Goal: Find specific page/section: Find specific page/section

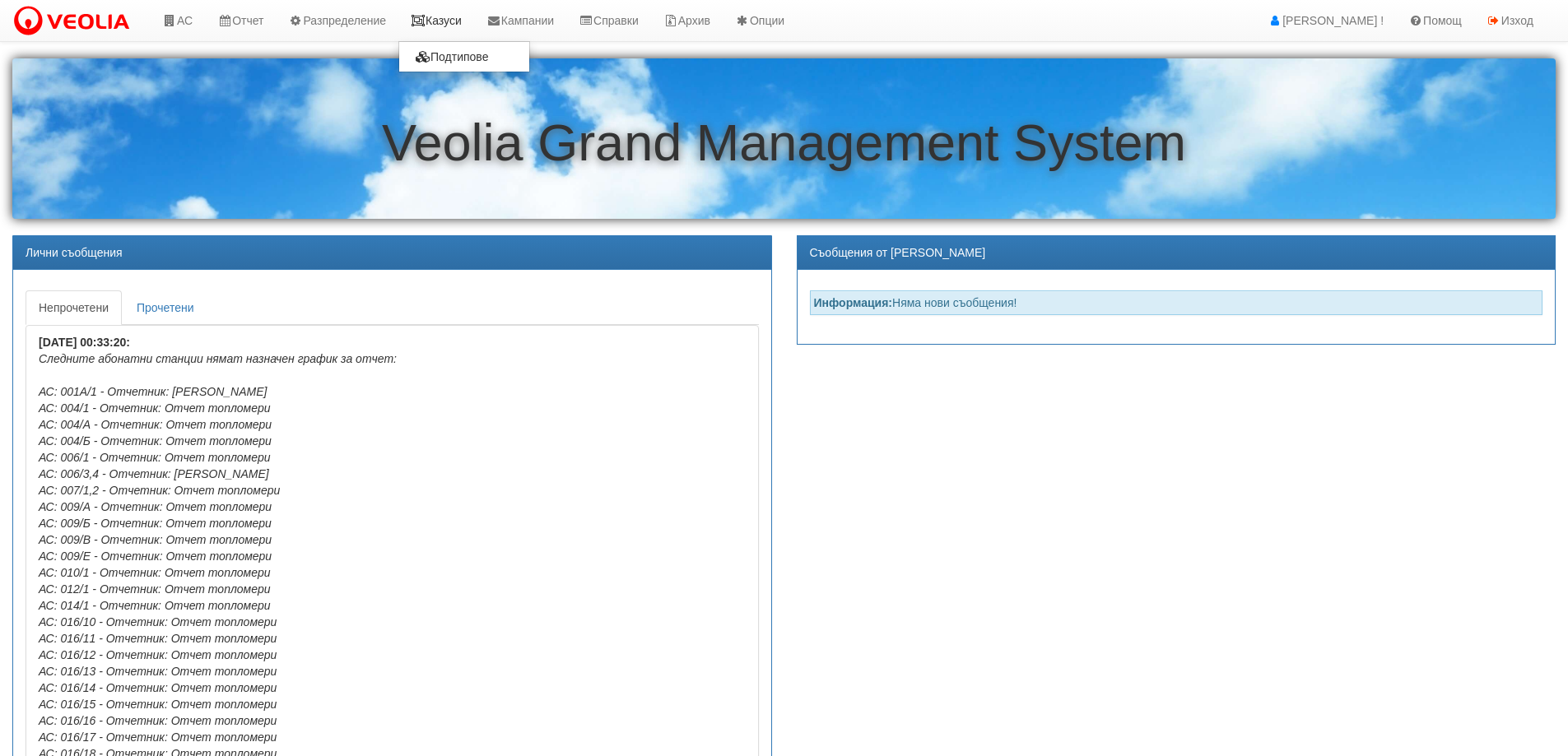
click at [453, 18] on link "Казуси" at bounding box center [436, 20] width 76 height 41
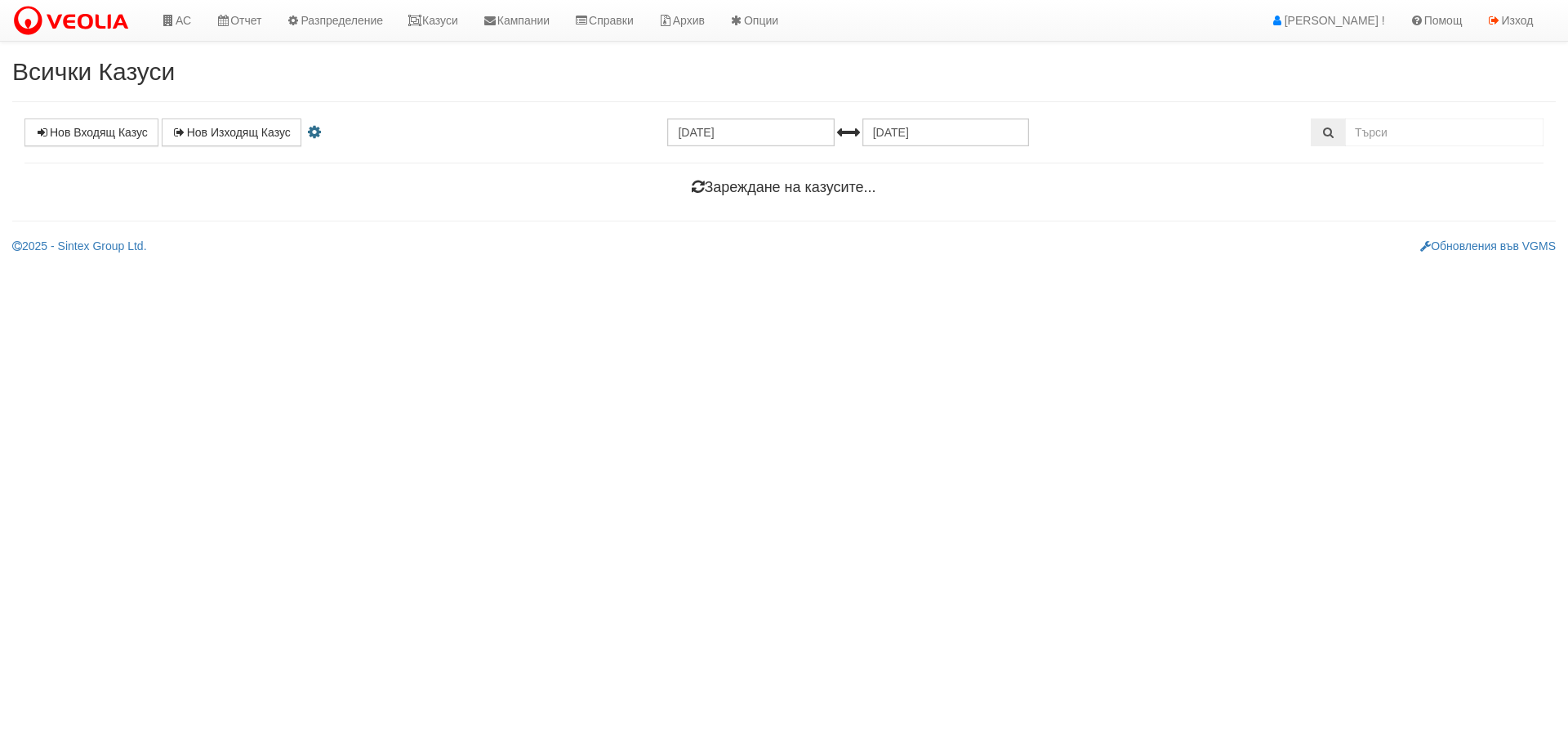
click at [762, 194] on h4 "Зареждане на казусите..." at bounding box center [783, 188] width 1519 height 17
click at [761, 194] on h4 "Зареждане на казусите..." at bounding box center [783, 188] width 1519 height 17
click at [760, 194] on h4 "Зареждане на казусите..." at bounding box center [783, 188] width 1519 height 17
click at [759, 194] on h4 "Зареждане на казусите..." at bounding box center [783, 188] width 1519 height 17
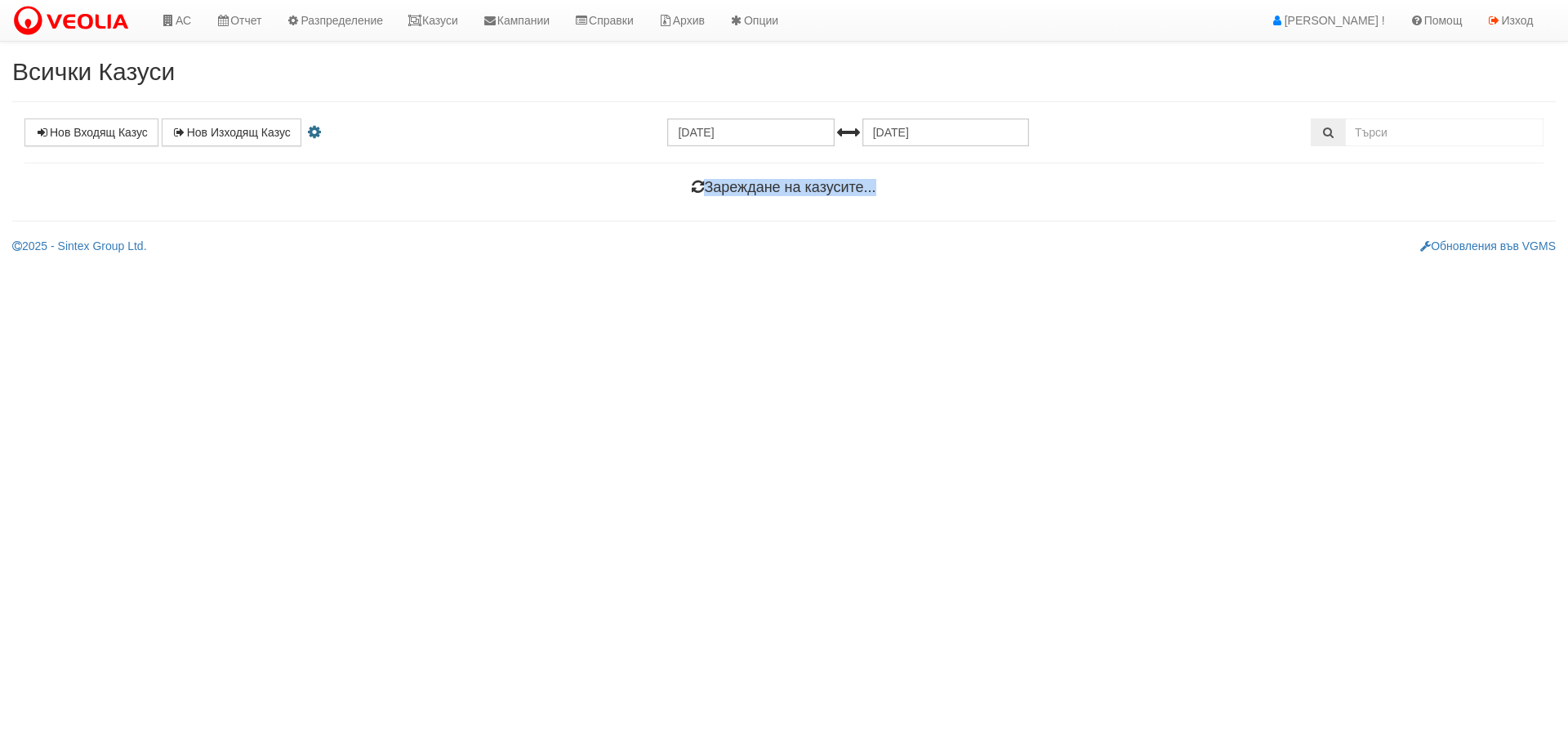
click at [759, 194] on h4 "Зареждане на казусите..." at bounding box center [783, 188] width 1519 height 17
click at [921, 190] on h4 "Зареждане на казусите..." at bounding box center [783, 188] width 1519 height 17
click at [804, 187] on h4 "Зареждане на казусите..." at bounding box center [783, 188] width 1519 height 17
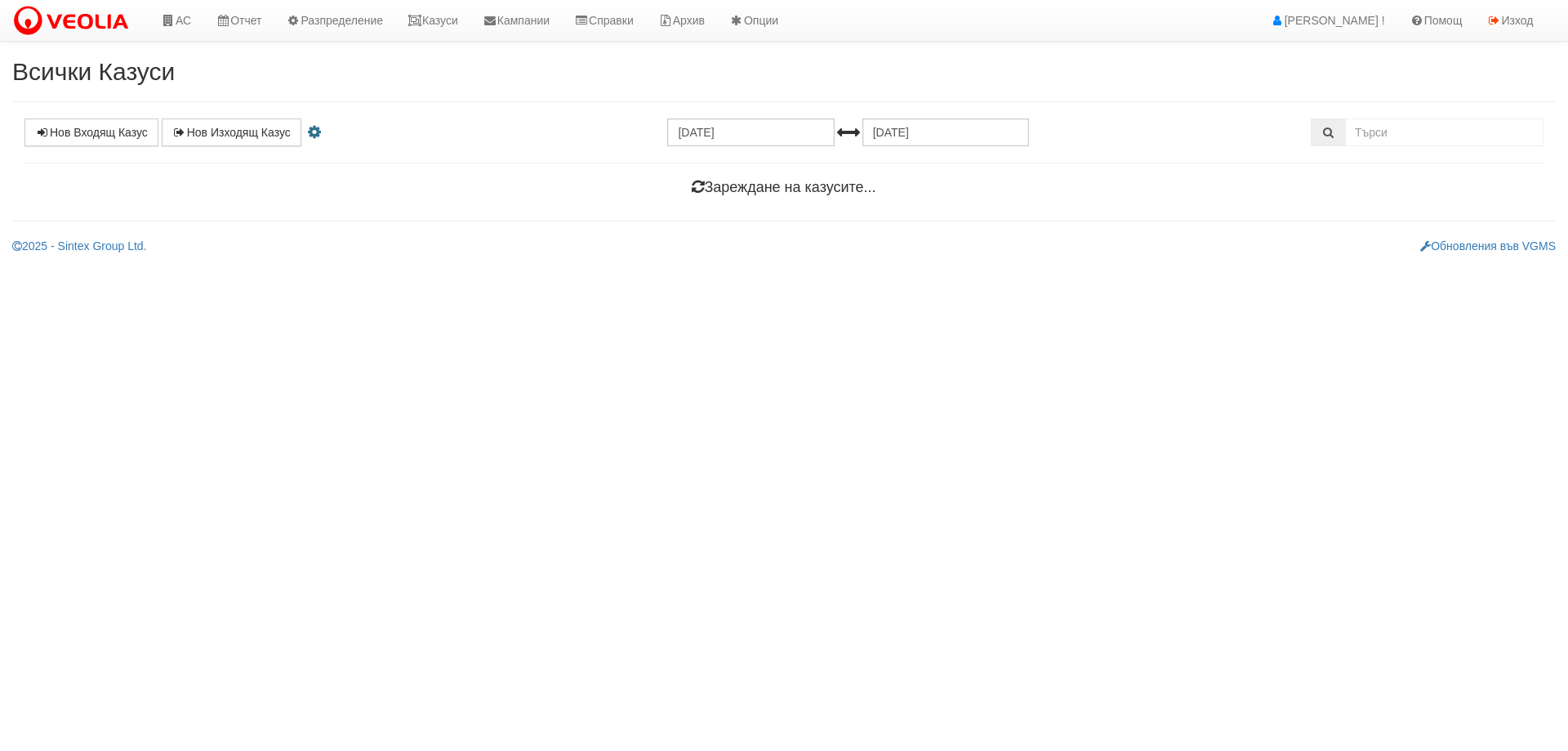
click at [957, 205] on div "Всички Казуси Нов Входящ Казус Нов Изходящ Казус 04.08.2025 04.09.2025 Уведомяв…" at bounding box center [784, 156] width 1568 height 196
click at [774, 186] on h4 "Зареждане на казусите..." at bounding box center [783, 188] width 1519 height 17
click at [940, 186] on h4 "Зареждане на казусите..." at bounding box center [783, 188] width 1519 height 17
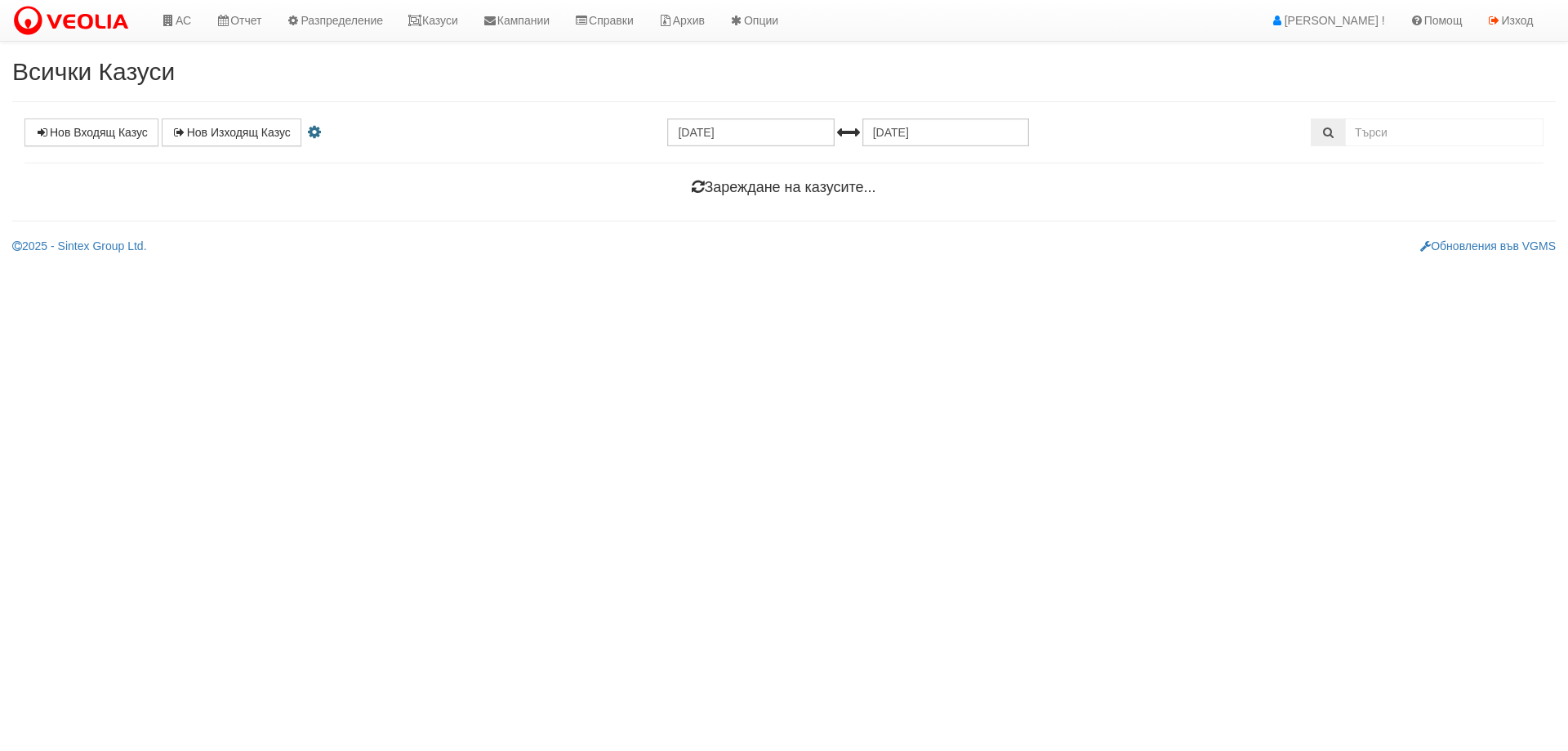
click at [756, 184] on h4 "Зареждане на казусите..." at bounding box center [783, 188] width 1519 height 17
click at [924, 189] on h4 "Зареждане на казусите..." at bounding box center [783, 188] width 1519 height 17
click at [749, 186] on h4 "Зареждане на казусите..." at bounding box center [783, 188] width 1519 height 17
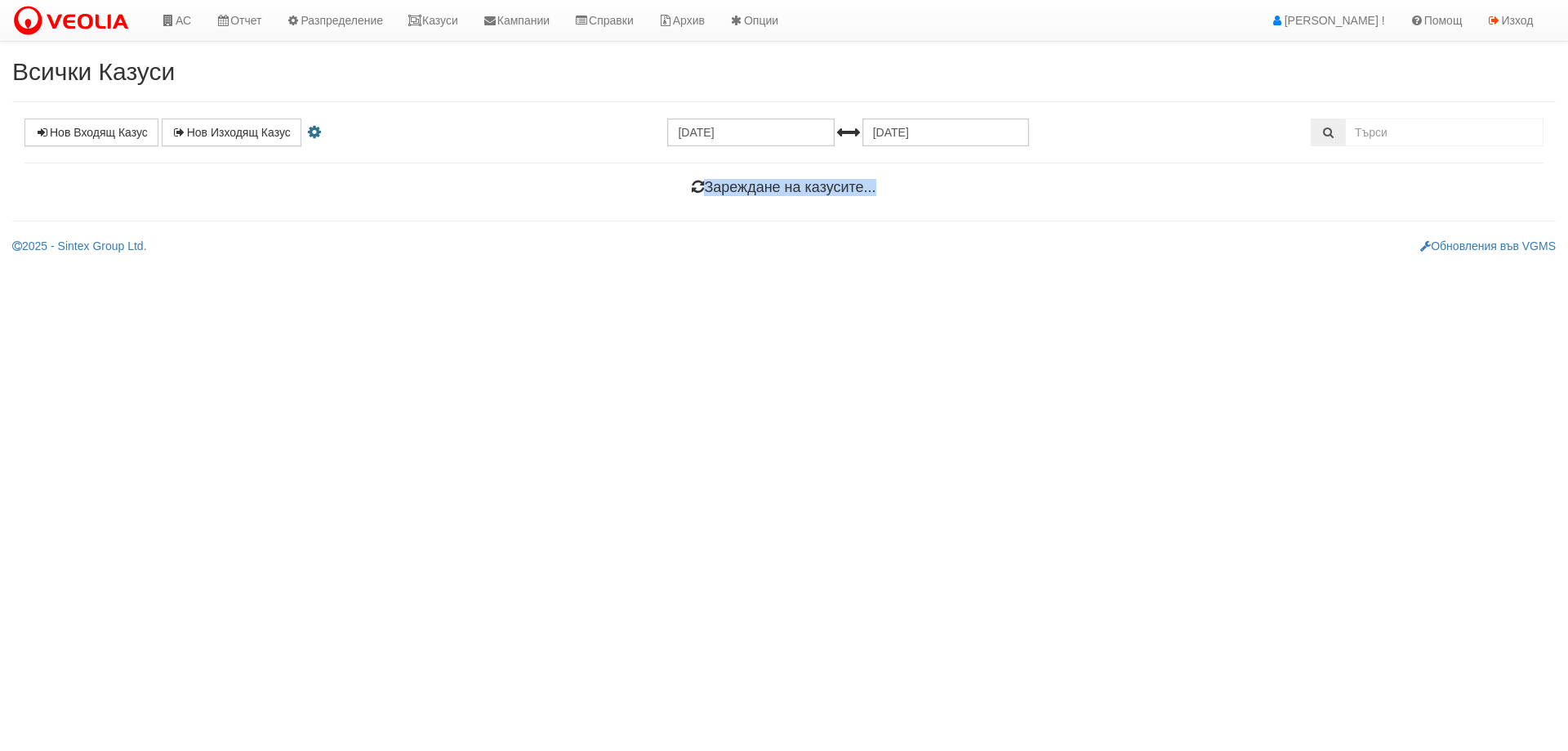
click at [749, 186] on h4 "Зареждане на казусите..." at bounding box center [783, 188] width 1519 height 17
click at [883, 192] on h4 "Зареждане на казусите..." at bounding box center [783, 188] width 1519 height 17
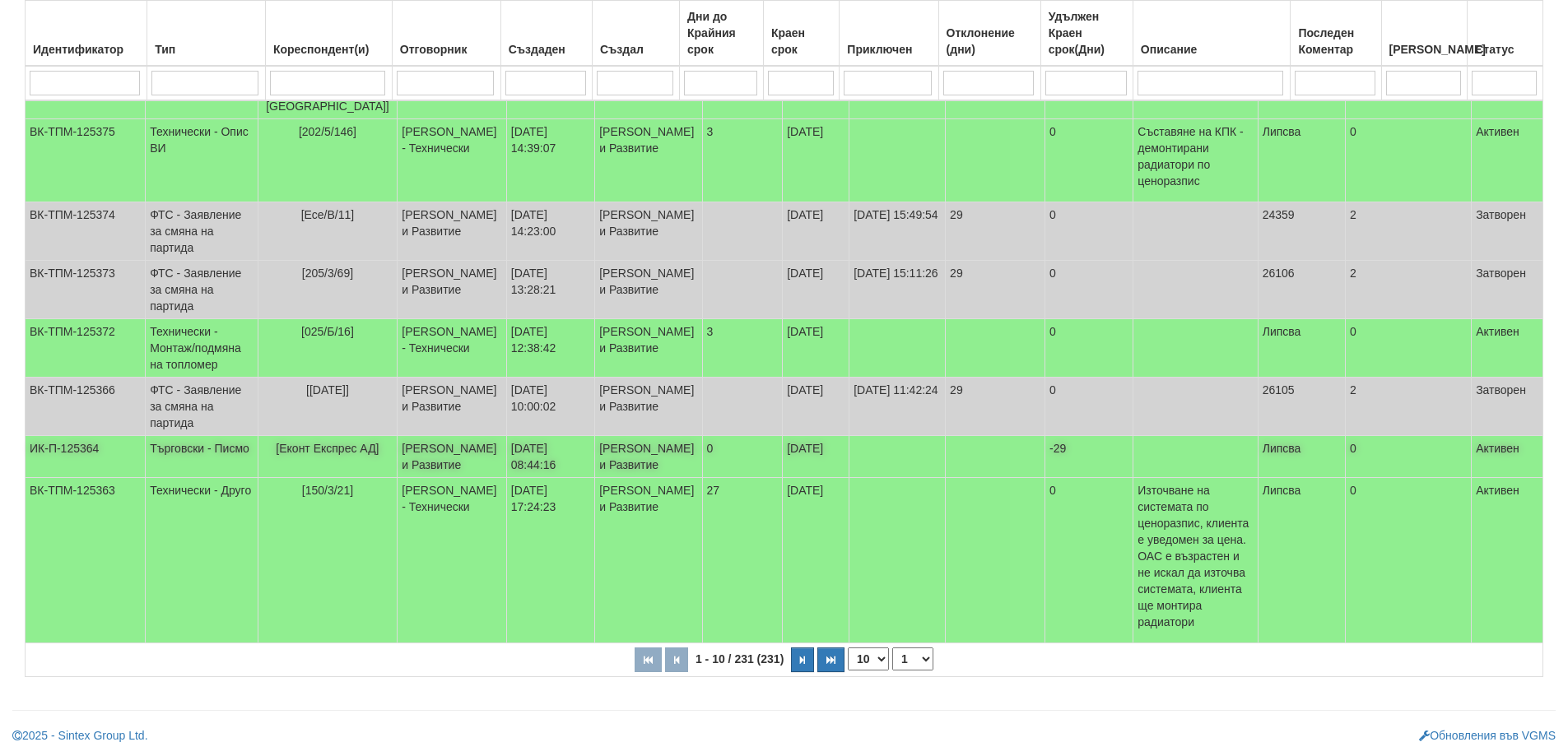
scroll to position [490, 0]
click at [801, 658] on icon "button" at bounding box center [802, 659] width 5 height 9
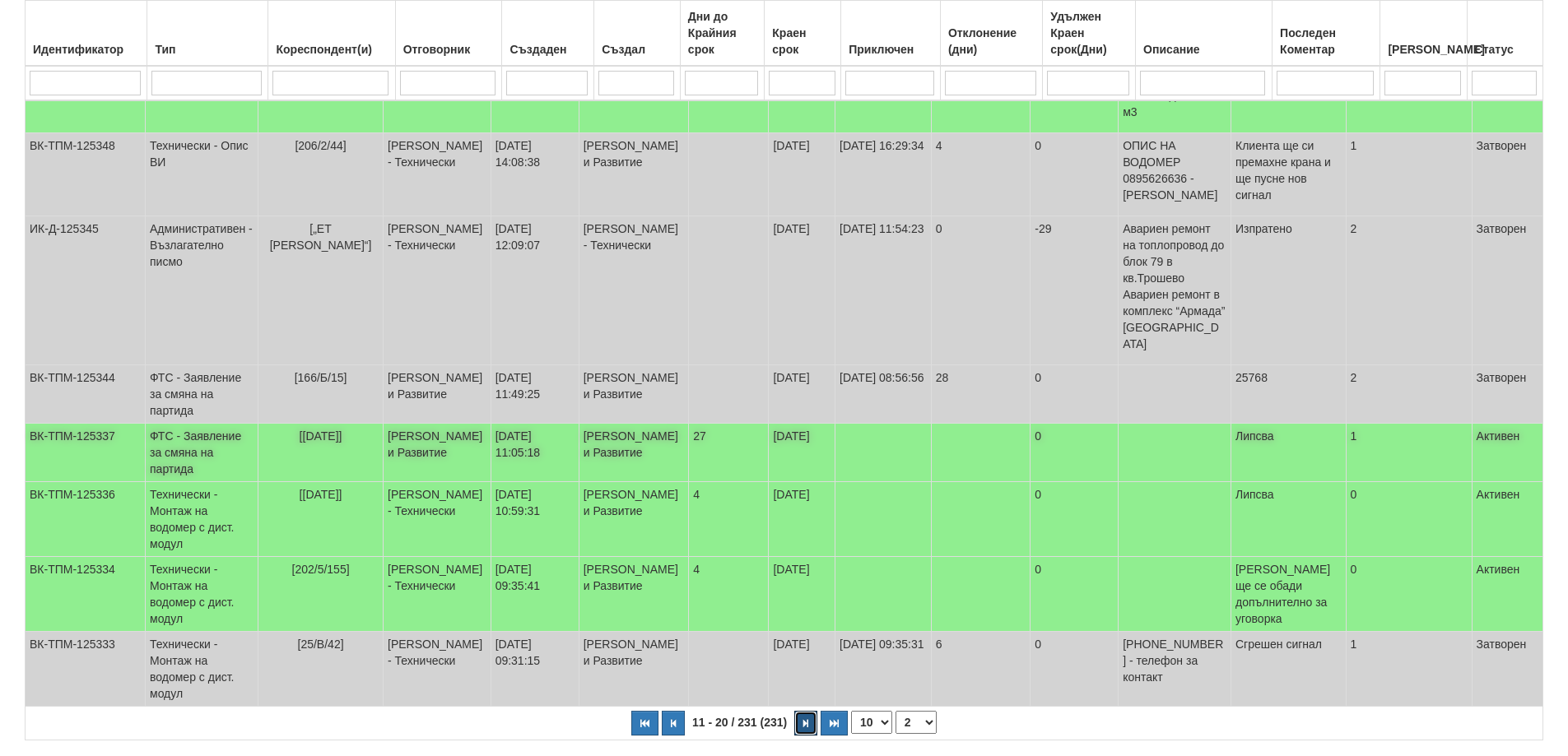
scroll to position [457, 0]
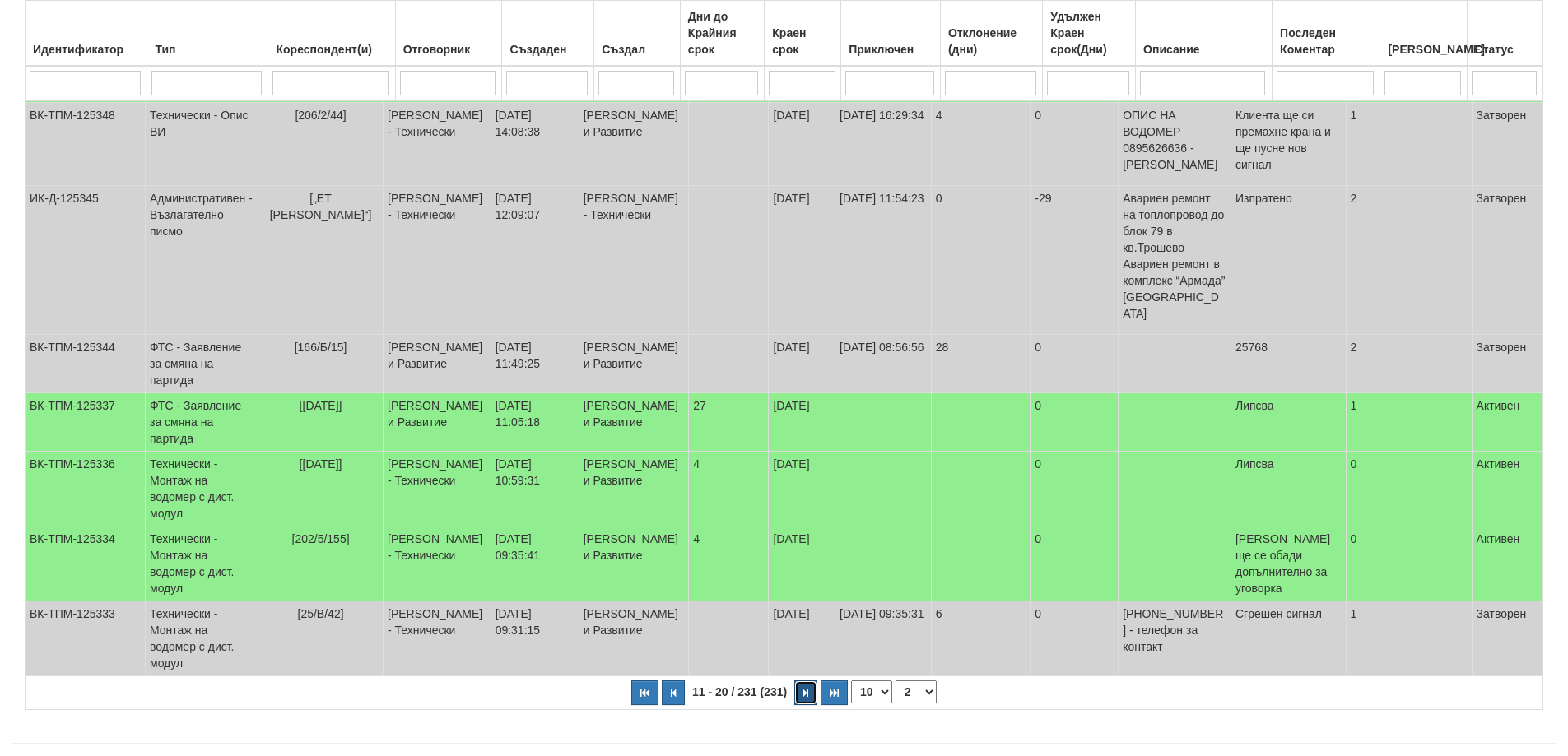
click at [805, 689] on icon "button" at bounding box center [806, 693] width 5 height 9
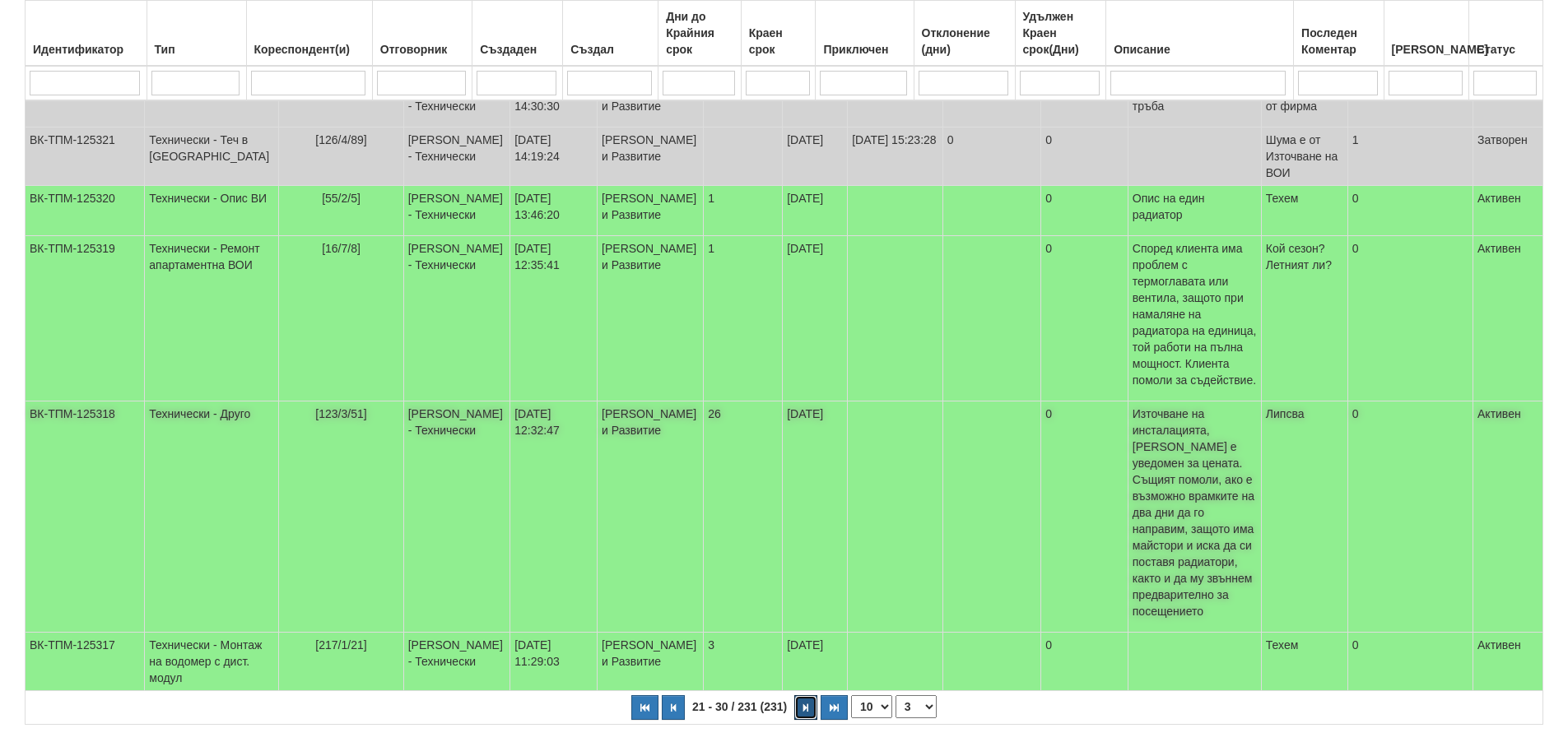
scroll to position [522, 0]
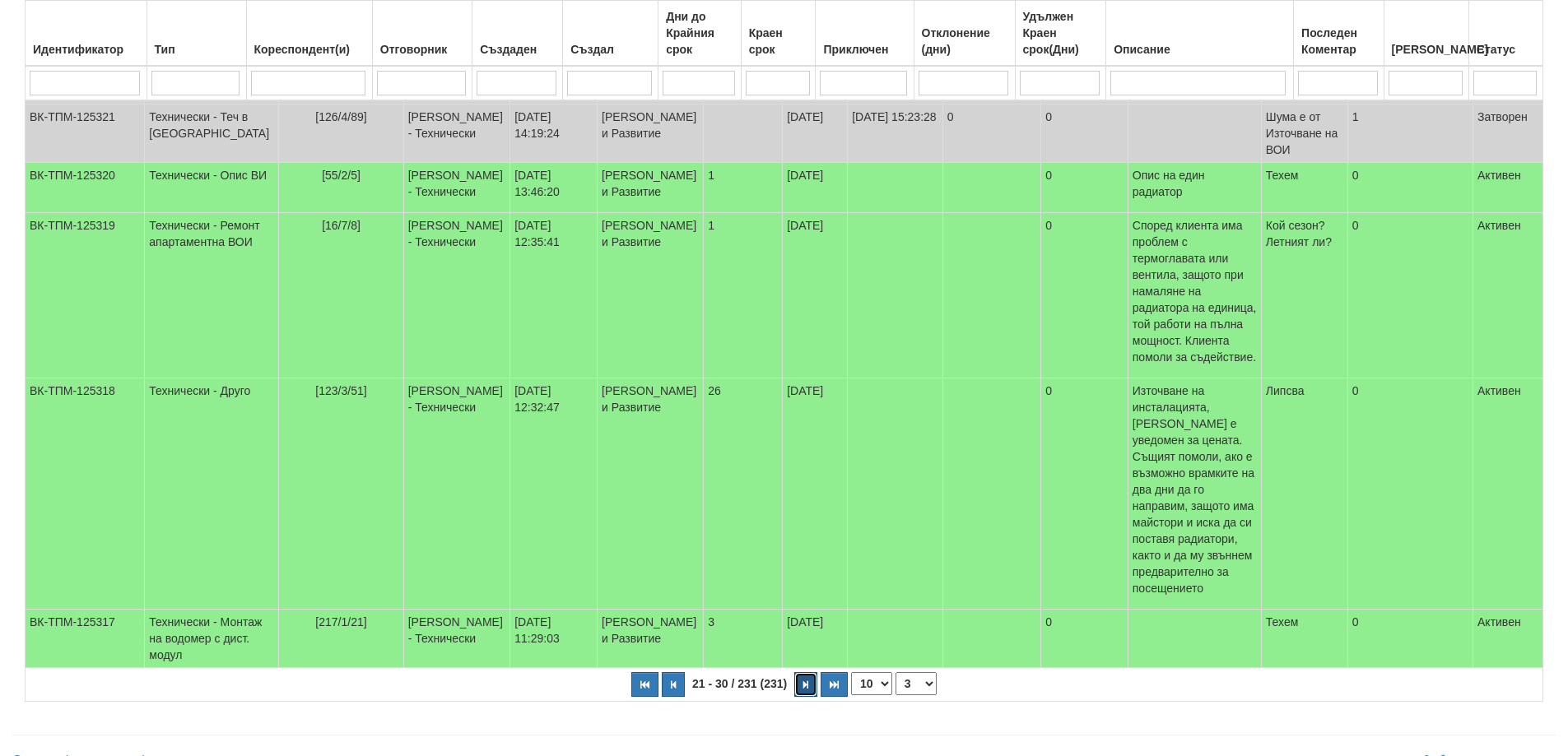
click at [803, 680] on icon "button" at bounding box center [806, 685] width 5 height 9
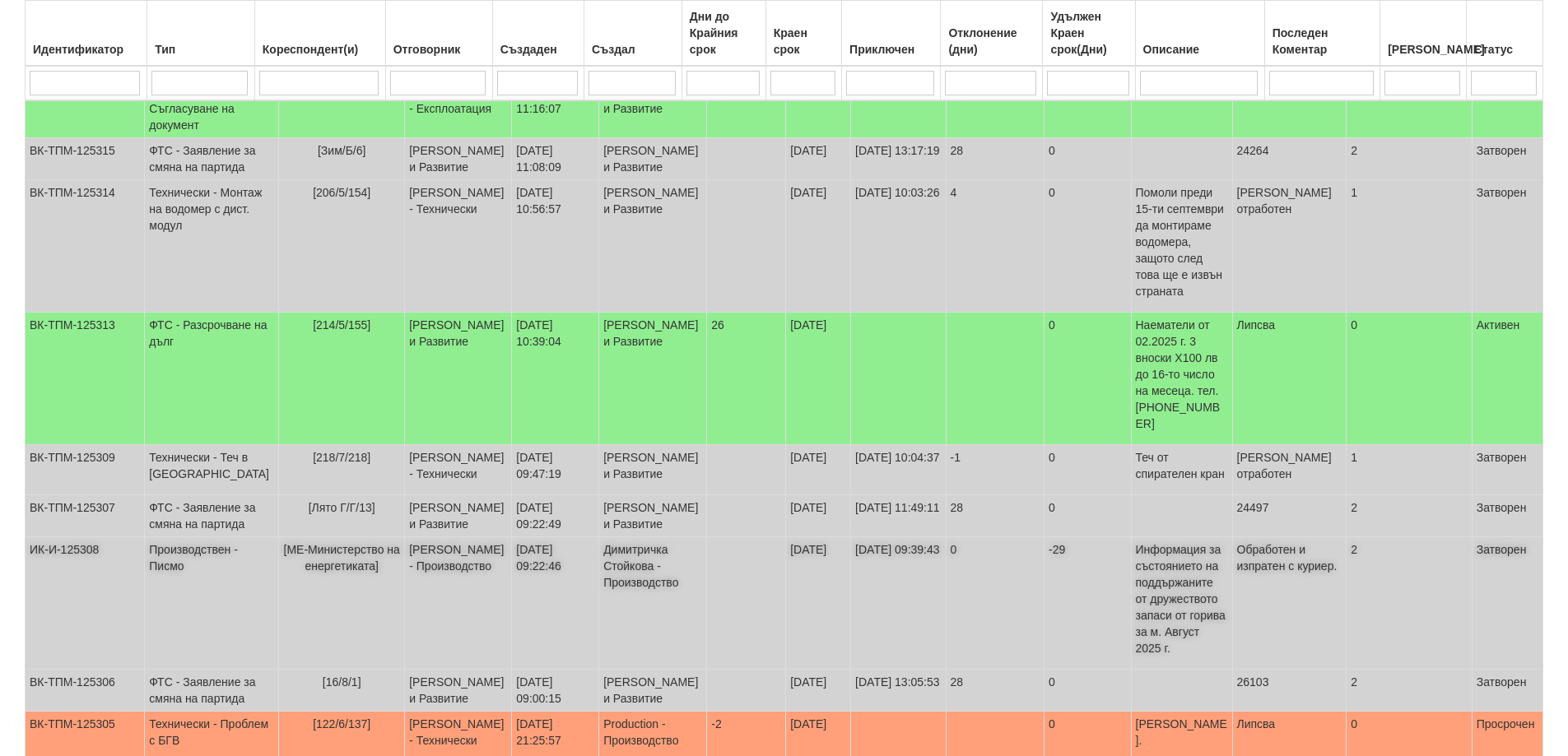
scroll to position [490, 0]
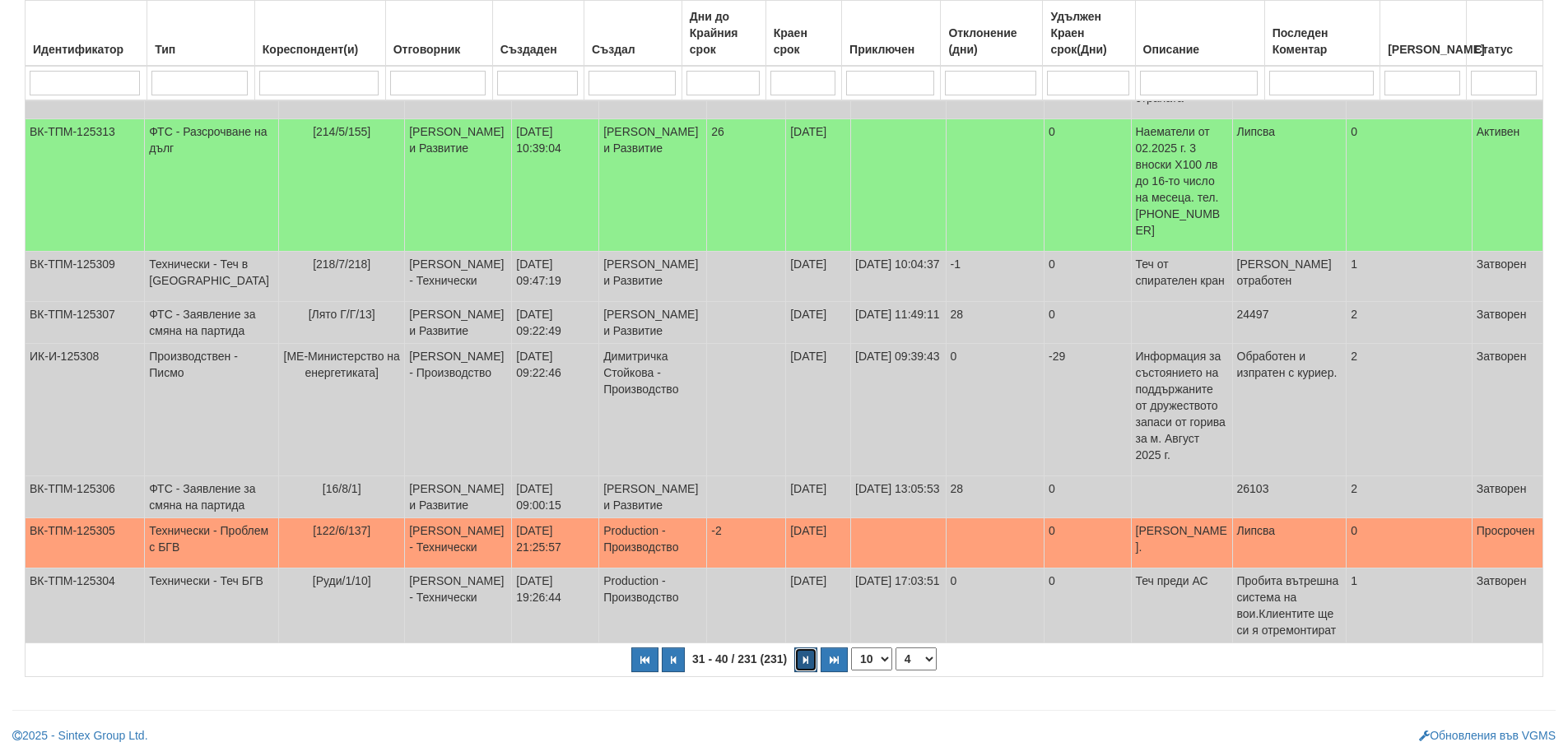
click at [812, 655] on button "button" at bounding box center [805, 659] width 23 height 24
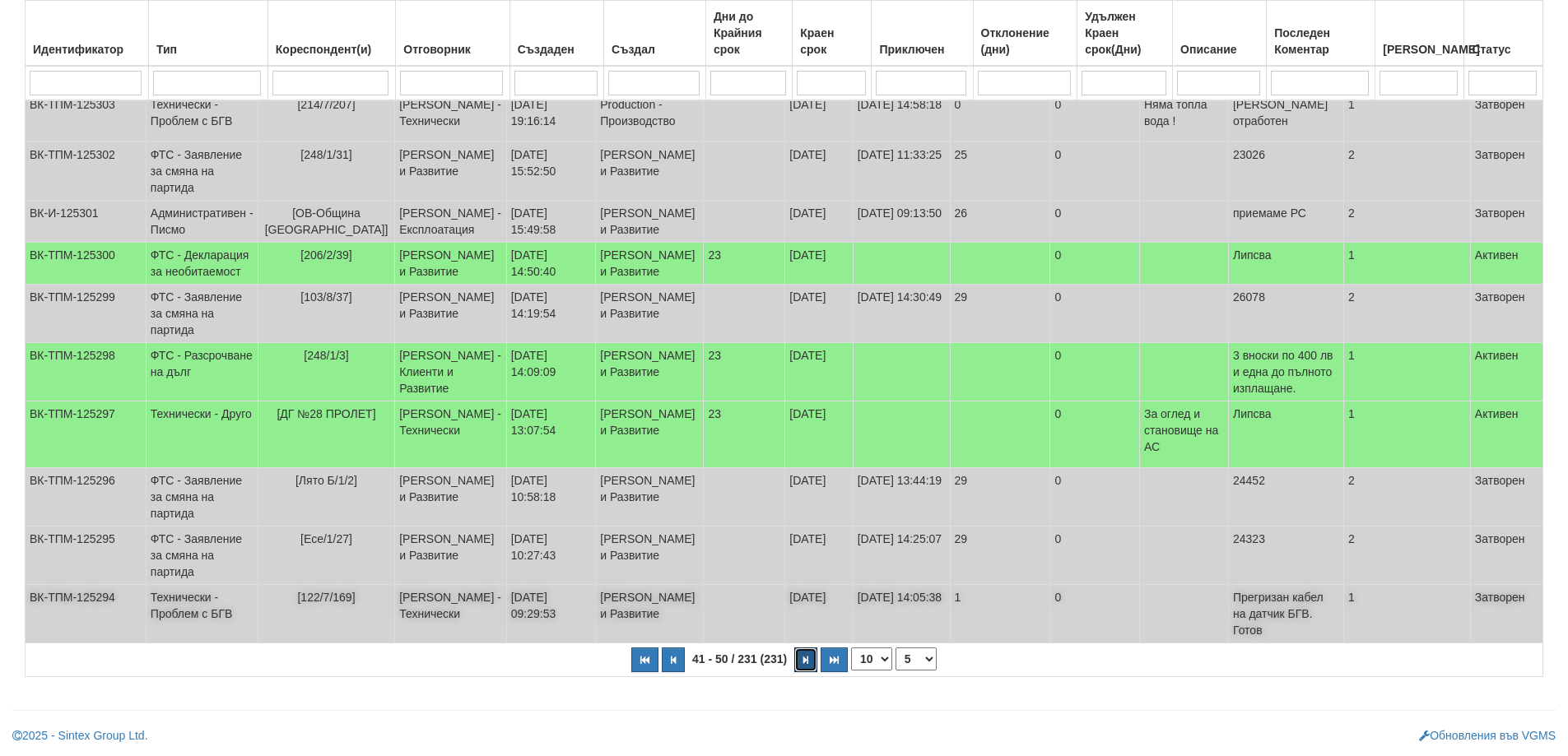
scroll to position [284, 0]
click at [802, 663] on button "button" at bounding box center [805, 659] width 23 height 24
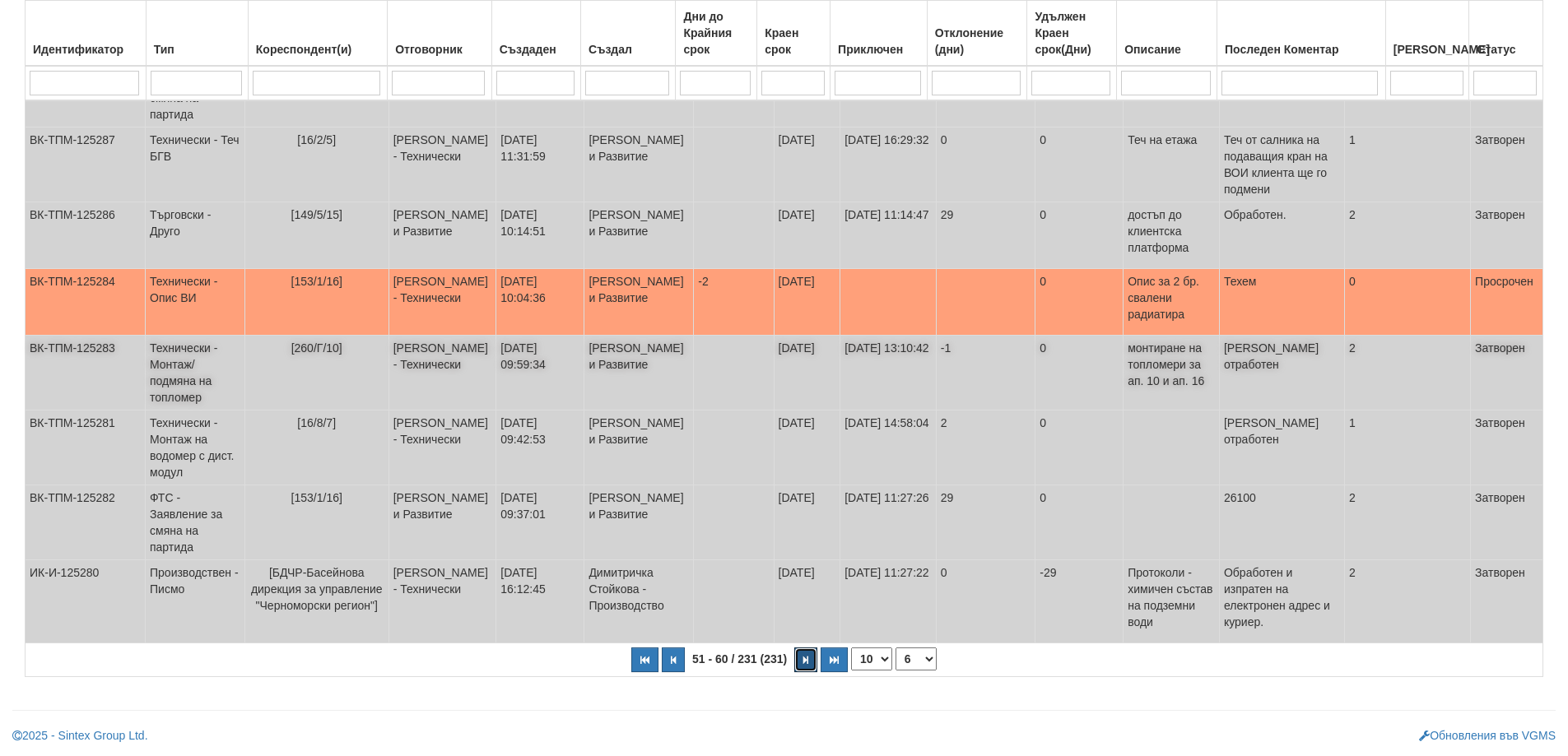
scroll to position [457, 0]
click at [806, 660] on icon "button" at bounding box center [806, 659] width 5 height 9
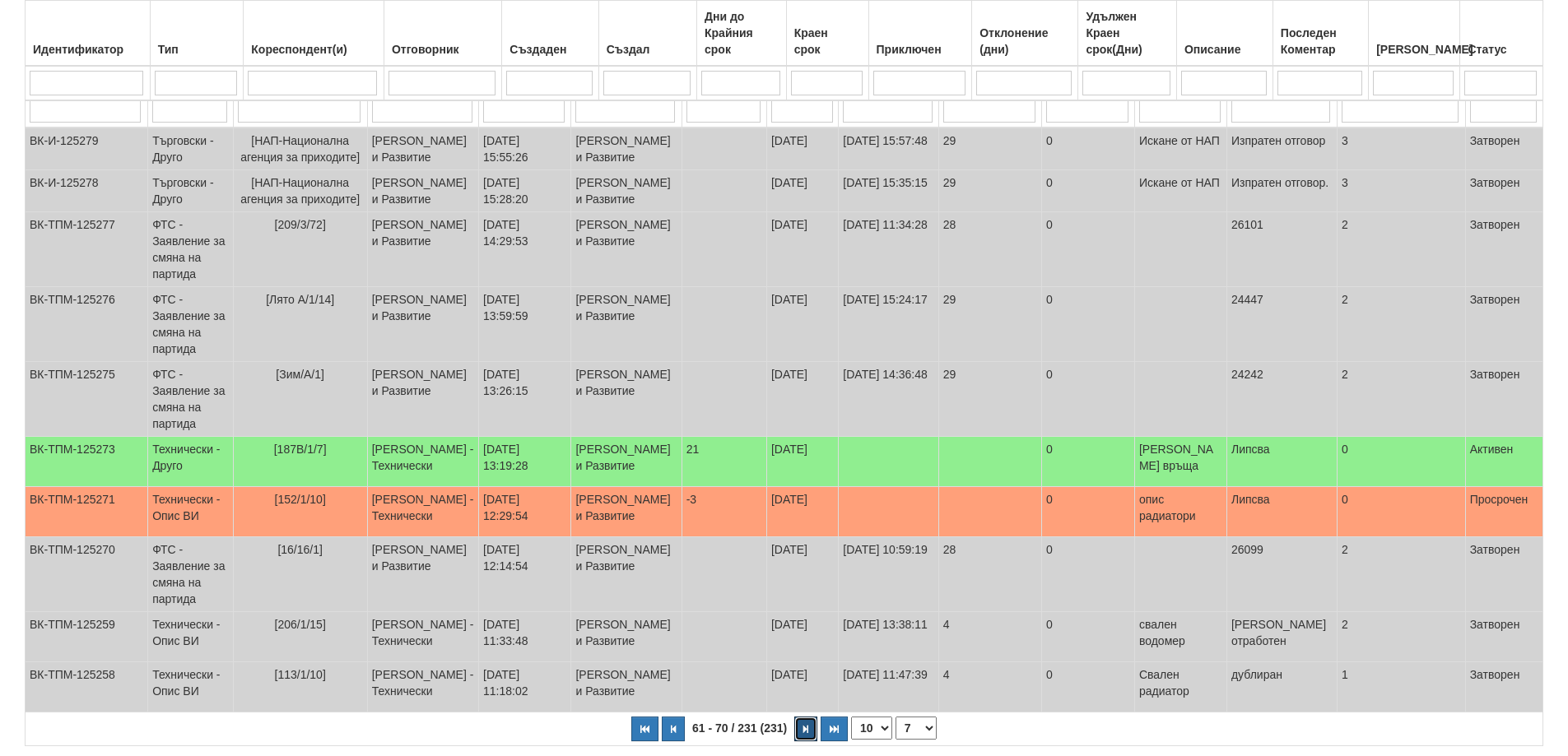
scroll to position [416, 0]
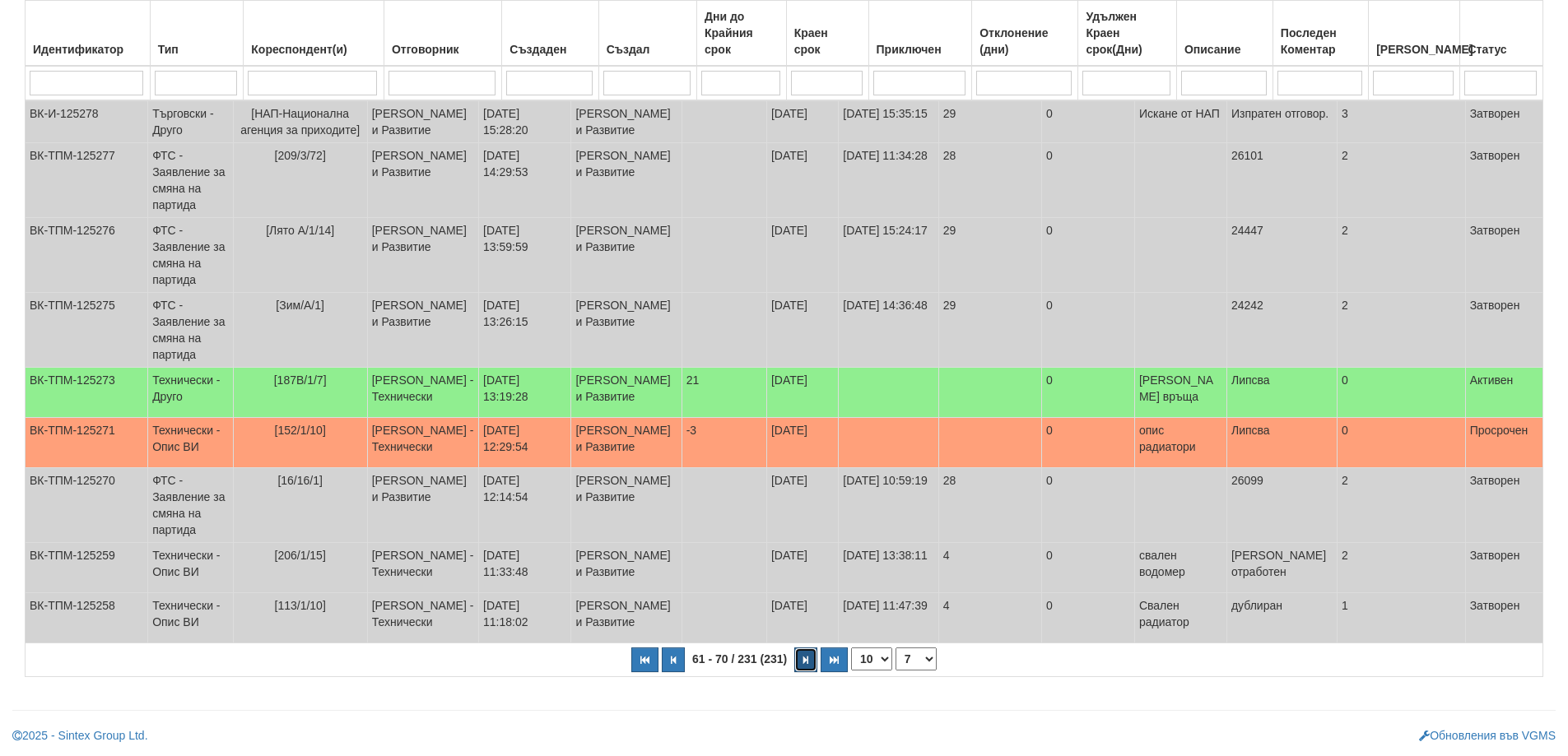
click at [813, 658] on button "button" at bounding box center [805, 659] width 23 height 24
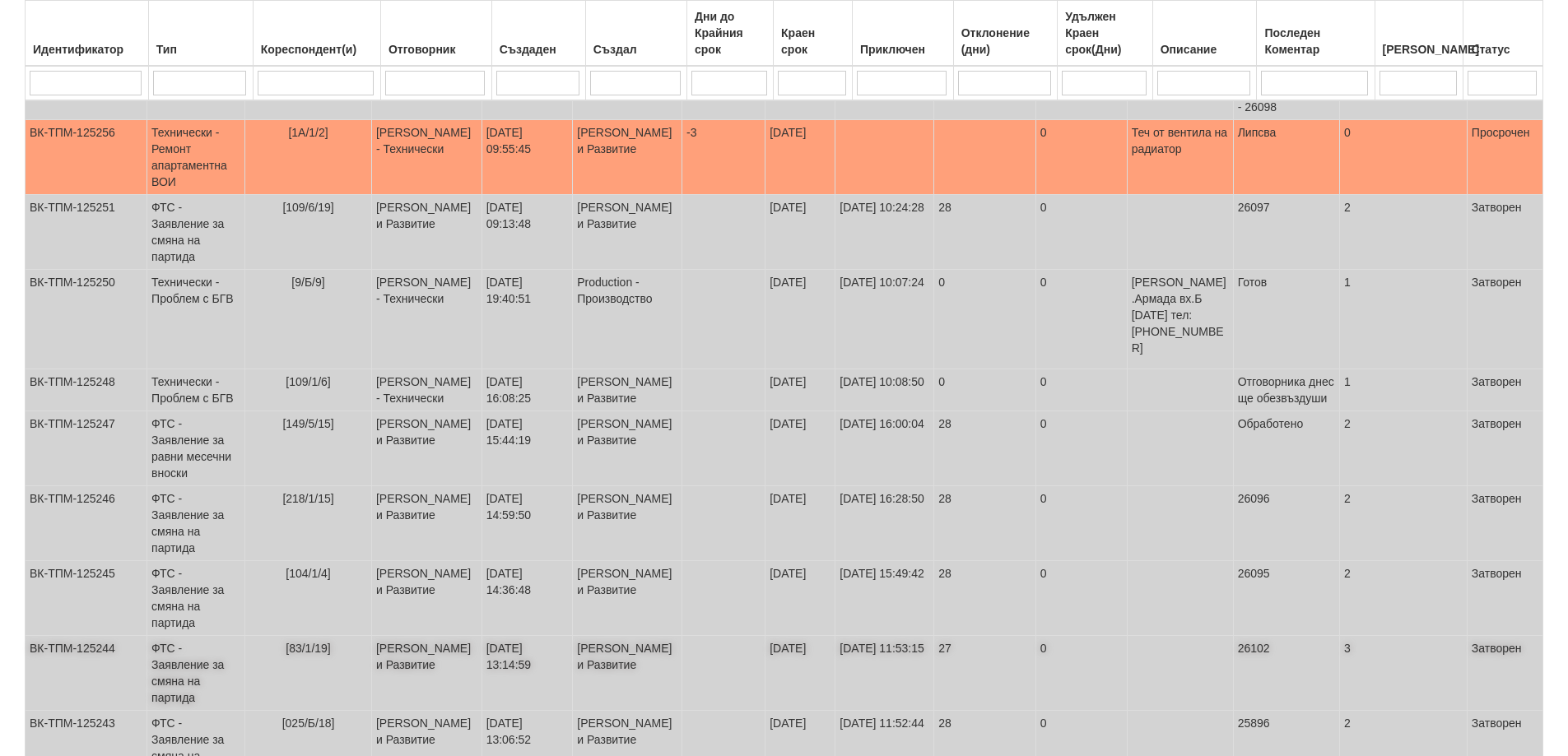
scroll to position [325, 0]
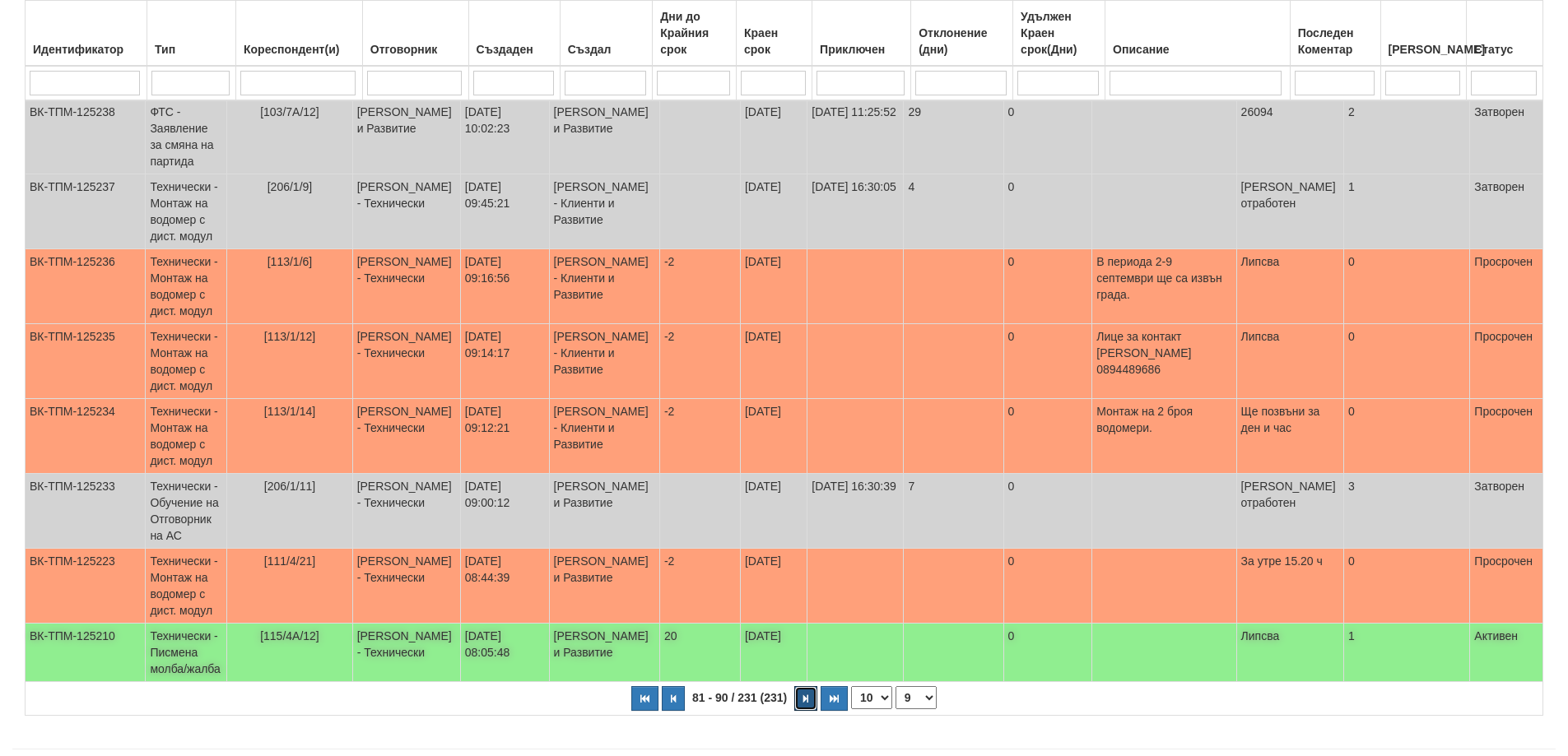
scroll to position [490, 0]
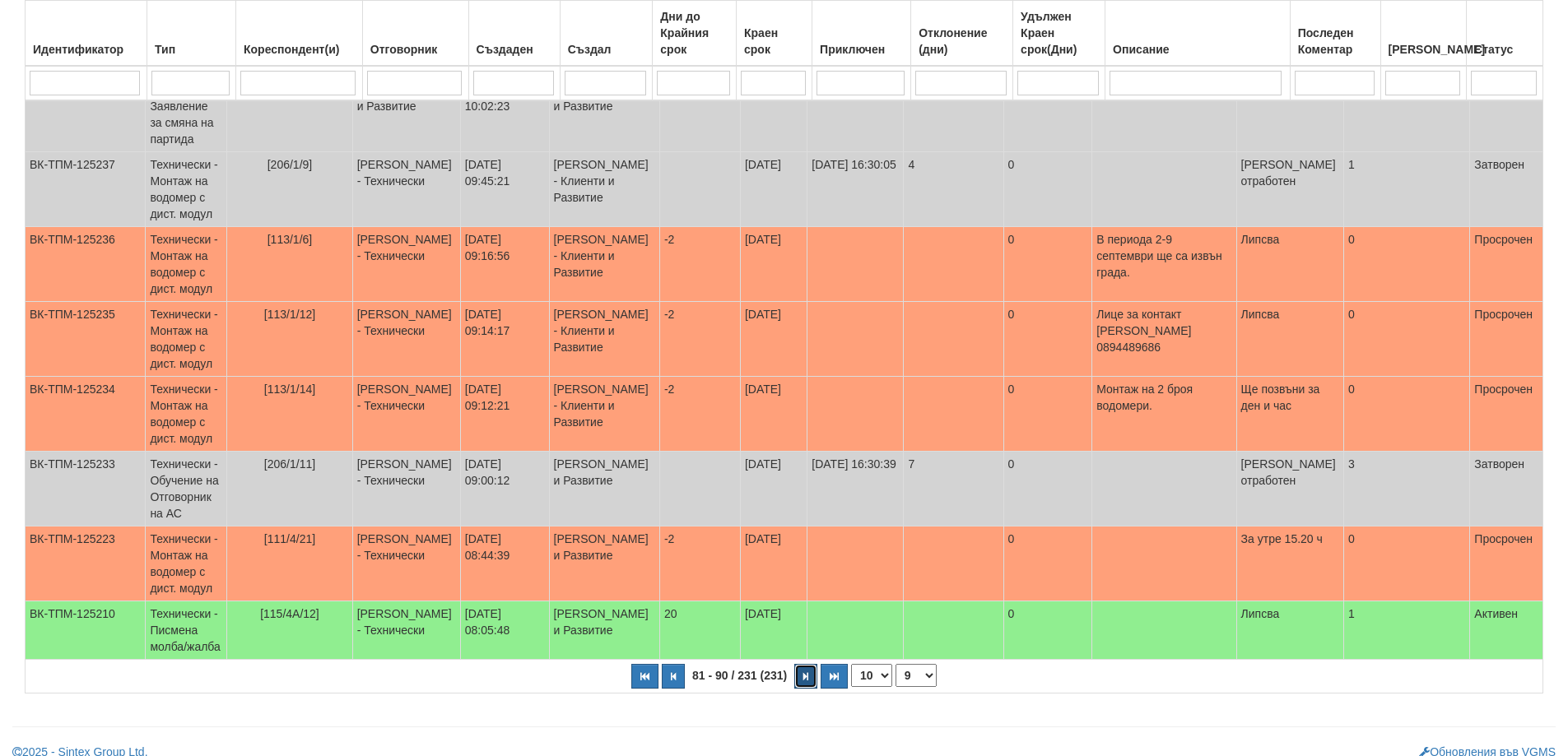
click at [809, 664] on button "button" at bounding box center [805, 675] width 23 height 24
select select "10"
